Goal: Transaction & Acquisition: Purchase product/service

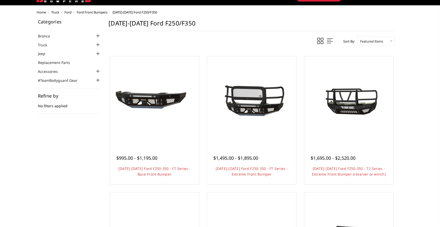
scroll to position [24, 0]
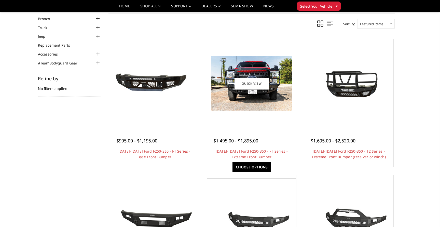
click at [258, 108] on img at bounding box center [252, 83] width 82 height 54
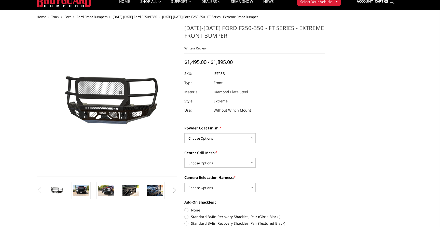
scroll to position [17, 0]
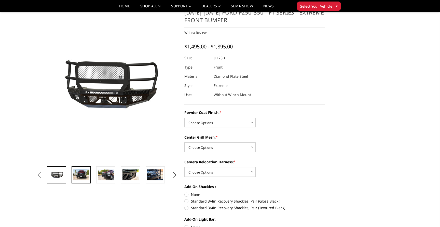
click at [83, 170] on img at bounding box center [81, 174] width 16 height 11
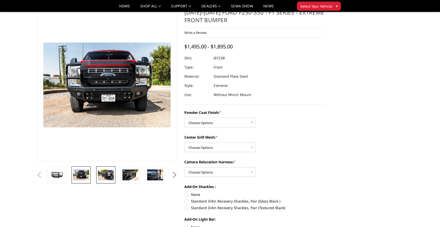
click at [111, 175] on img at bounding box center [106, 174] width 16 height 11
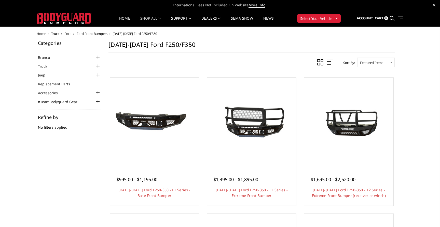
scroll to position [10, 0]
